Goal: Information Seeking & Learning: Learn about a topic

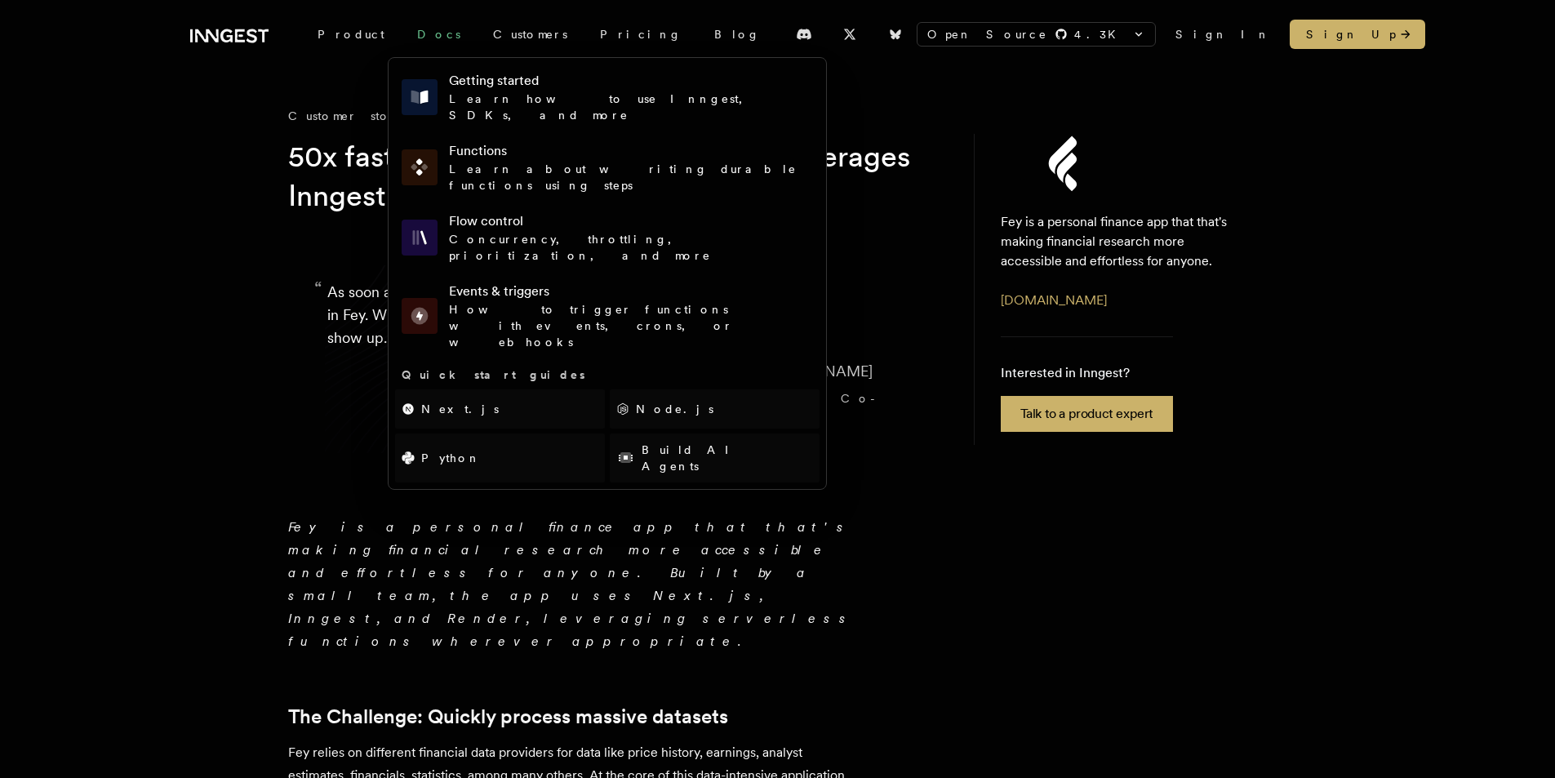
click at [417, 38] on link "Docs" at bounding box center [439, 34] width 76 height 29
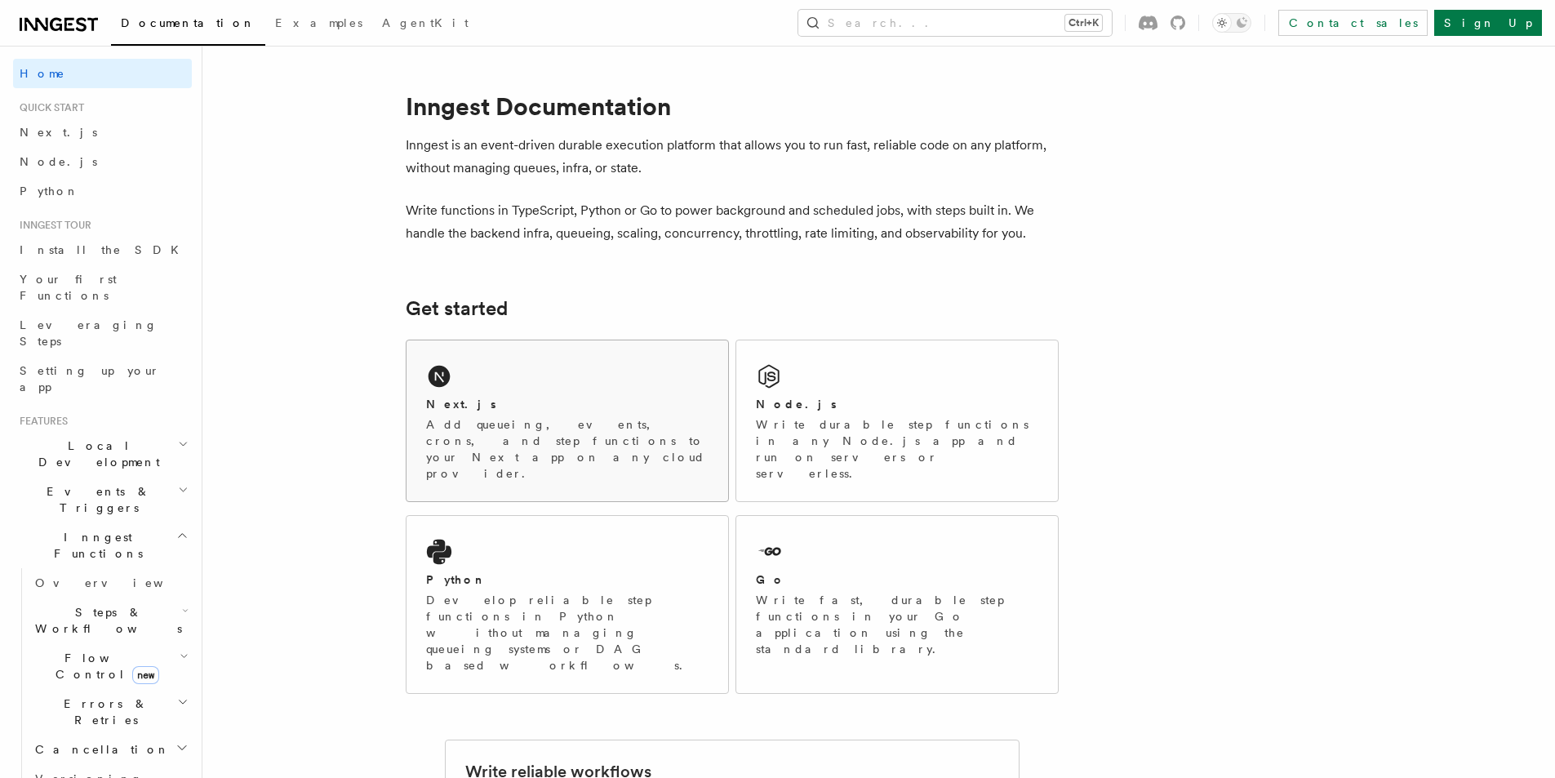
click at [547, 414] on div "Next.js Add queueing, events, crons, and step functions to your Next app on any…" at bounding box center [567, 439] width 282 height 86
